Goal: Task Accomplishment & Management: Manage account settings

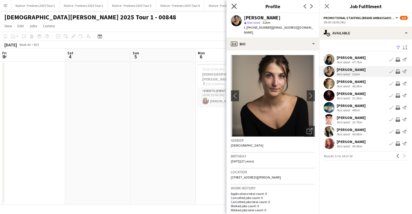
scroll to position [0, 188]
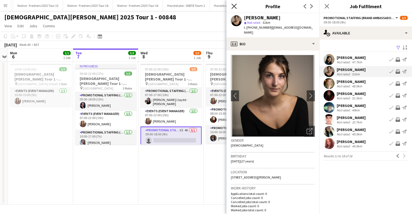
click at [236, 7] on icon "Close pop-in" at bounding box center [234, 6] width 5 height 5
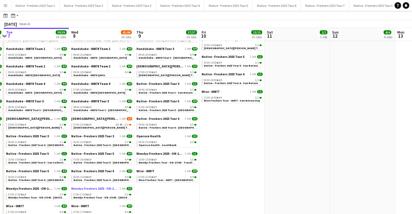
scroll to position [0, 199]
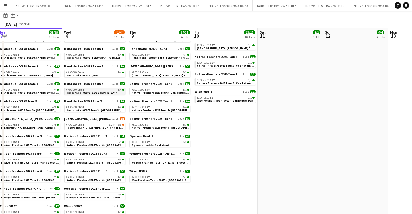
click at [102, 91] on link "07:00-19:00 BST 4/4 Handshake - 00878 Oxford" at bounding box center [95, 91] width 58 height 6
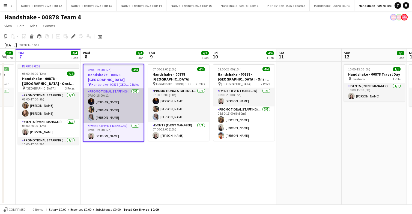
scroll to position [0, 114]
click at [96, 111] on app-card-role "Promotional Staffing (Brand Ambassadors) 3/3 07:00-18:00 (11h) michael newman M…" at bounding box center [114, 105] width 60 height 34
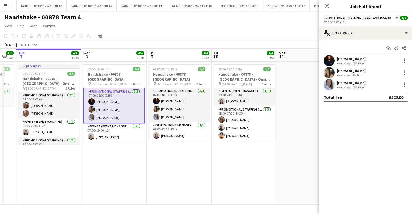
click at [328, 83] on app-user-avatar at bounding box center [329, 84] width 11 height 11
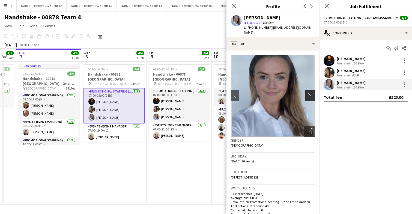
click at [312, 93] on app-icon "chevron-right" at bounding box center [311, 96] width 8 height 6
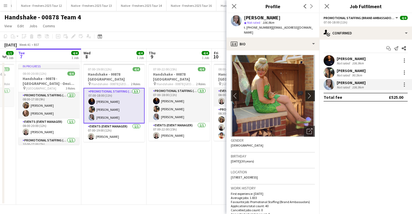
click at [312, 93] on app-icon "chevron-right" at bounding box center [311, 96] width 8 height 6
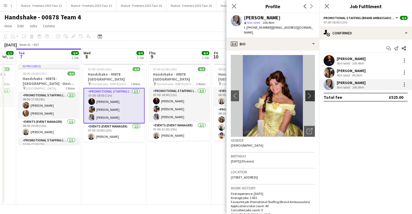
click at [312, 93] on app-icon "chevron-right" at bounding box center [311, 96] width 8 height 6
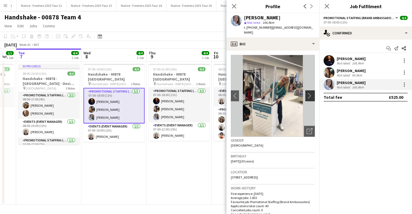
click at [311, 93] on app-icon "chevron-right" at bounding box center [311, 96] width 8 height 6
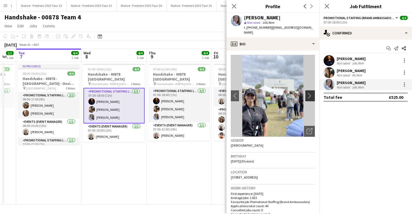
click at [311, 93] on app-icon "chevron-right" at bounding box center [311, 96] width 8 height 6
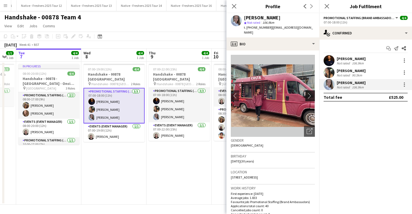
click at [310, 93] on app-icon "chevron-right" at bounding box center [311, 96] width 8 height 6
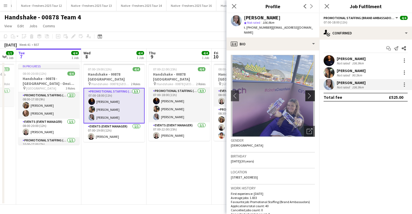
click at [310, 93] on app-icon "chevron-right" at bounding box center [311, 96] width 8 height 6
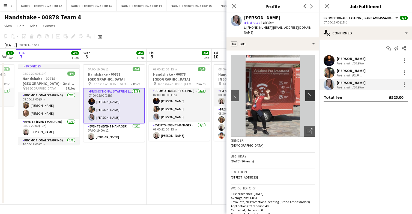
click at [310, 93] on app-icon "chevron-right" at bounding box center [311, 96] width 8 height 6
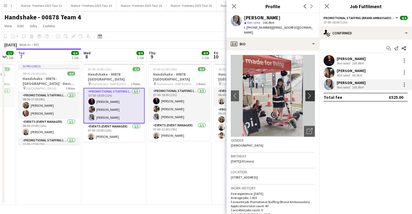
click at [310, 93] on app-icon "chevron-right" at bounding box center [311, 96] width 8 height 6
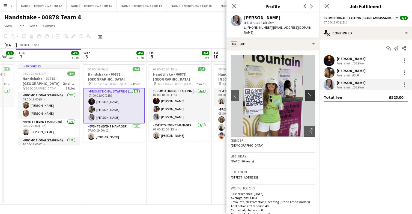
click at [310, 93] on app-icon "chevron-right" at bounding box center [311, 96] width 8 height 6
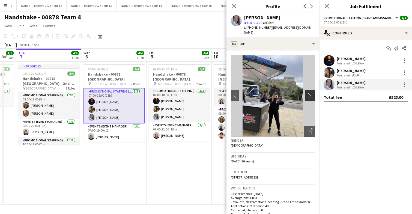
click at [310, 93] on app-icon "chevron-right" at bounding box center [311, 96] width 8 height 6
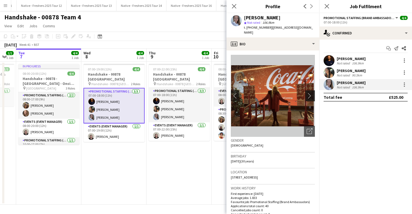
click at [310, 93] on app-icon "chevron-right" at bounding box center [311, 96] width 8 height 6
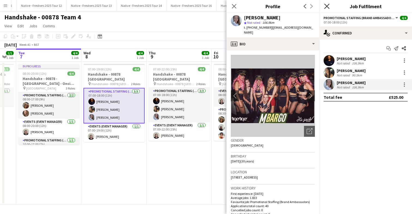
click at [327, 5] on icon "Close pop-in" at bounding box center [326, 6] width 5 height 5
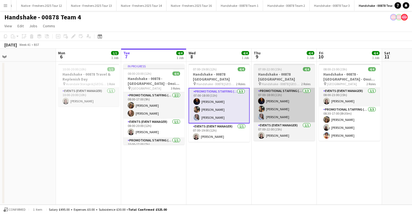
scroll to position [0, 126]
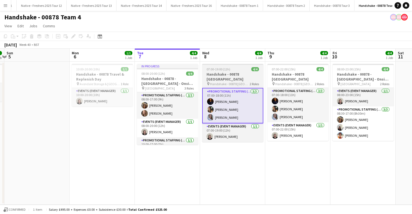
click at [236, 66] on app-job-card "07:00-19:00 (12h) 4/4 Handshake - 00878 Oxford pin Handshake - 00878 Oxford 2 R…" at bounding box center [232, 103] width 61 height 78
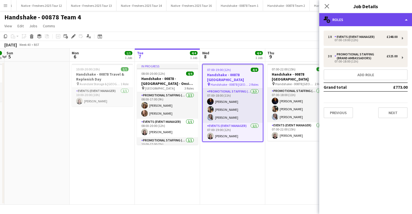
click at [371, 23] on div "multiple-users-add Roles" at bounding box center [365, 19] width 93 height 13
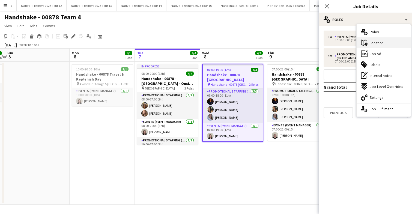
click at [379, 43] on span "Location" at bounding box center [377, 42] width 14 height 5
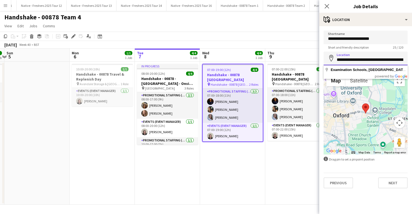
scroll to position [0, 75]
drag, startPoint x: 337, startPoint y: 60, endPoint x: 410, endPoint y: 61, distance: 72.9
click at [410, 61] on form "**********" at bounding box center [365, 110] width 93 height 158
click at [383, 57] on input "**********" at bounding box center [366, 59] width 84 height 14
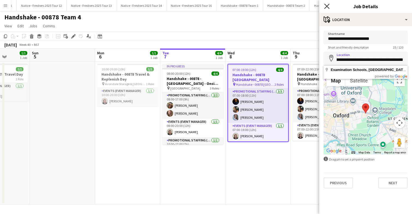
scroll to position [0, 0]
click at [327, 6] on icon at bounding box center [326, 6] width 5 height 5
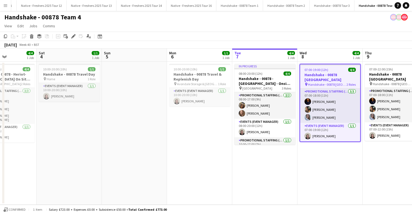
scroll to position [0, 158]
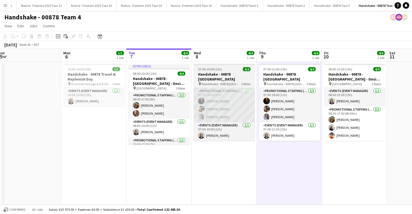
scroll to position [0, 134]
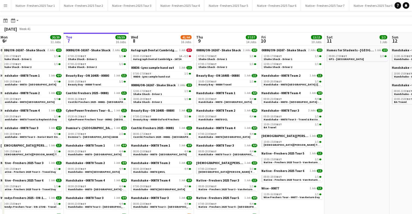
scroll to position [10, 0]
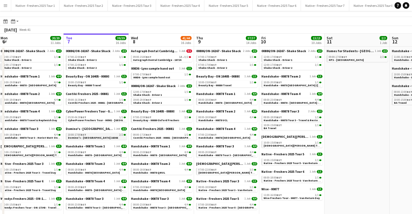
click at [91, 138] on span "Domino's - [GEOGRAPHIC_DATA] 16366" at bounding box center [93, 138] width 50 height 4
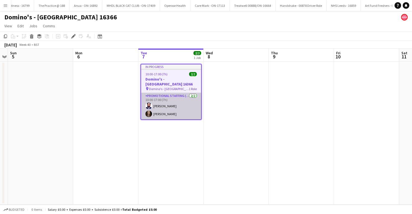
scroll to position [0, 188]
click at [175, 108] on app-card-role "Promotional Staffing (Brand Ambassadors) 2/2 10:00-17:00 (7h) Haroon Arif Belle…" at bounding box center [171, 106] width 60 height 26
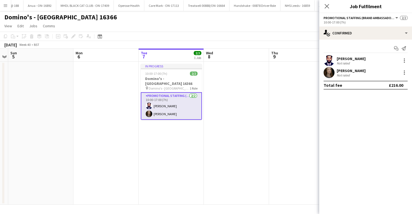
scroll to position [0, 1819]
click at [328, 57] on app-user-avatar at bounding box center [329, 60] width 11 height 11
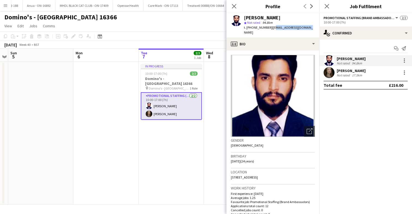
drag, startPoint x: 271, startPoint y: 28, endPoint x: 313, endPoint y: 28, distance: 42.3
click at [313, 28] on app-profile-header "Haroon Arif star Not rated 94.8km t. +447438903605 | ranaharoonsa@gmail.com" at bounding box center [273, 25] width 93 height 24
click at [312, 28] on app-profile-header "Haroon Arif star Not rated 94.8km t. +447438903605 | ranaharoonsa@gmail.com" at bounding box center [273, 25] width 93 height 24
drag, startPoint x: 270, startPoint y: 27, endPoint x: 315, endPoint y: 25, distance: 44.8
click at [315, 25] on app-profile-header "Haroon Arif star Not rated 94.8km t. +447438903605 | ranaharoonsa@gmail.com" at bounding box center [273, 25] width 93 height 24
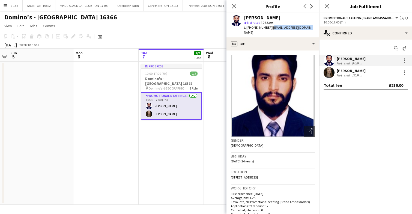
copy span "ranaharoonsa@gmail.com"
click at [313, 26] on app-profile-header "Haroon Arif star Not rated 94.8km t. +447438903605 | ranaharoonsa@gmail.com" at bounding box center [273, 25] width 93 height 24
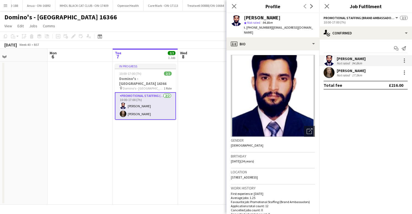
scroll to position [0, 214]
click at [326, 6] on icon at bounding box center [326, 6] width 5 height 5
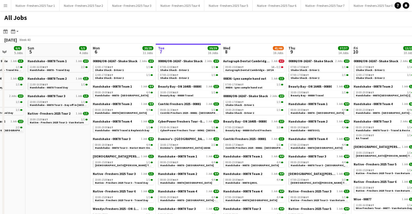
scroll to position [0, 169]
